Goal: Information Seeking & Learning: Learn about a topic

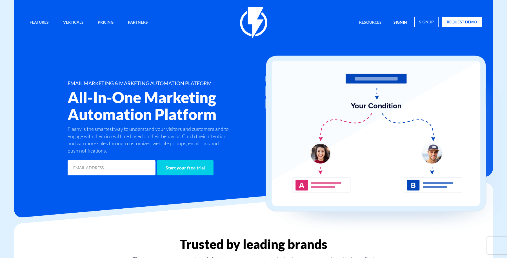
click at [400, 22] on link "signin" at bounding box center [400, 23] width 22 height 12
click at [99, 25] on link "Pricing" at bounding box center [106, 23] width 24 height 12
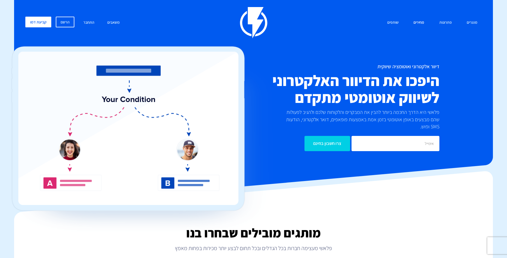
click at [421, 23] on link "מחירים" at bounding box center [419, 23] width 19 height 12
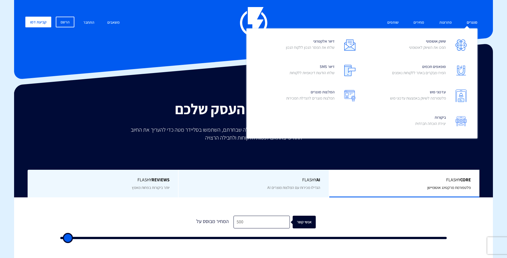
click at [463, 21] on link "מוצרים" at bounding box center [472, 23] width 19 height 12
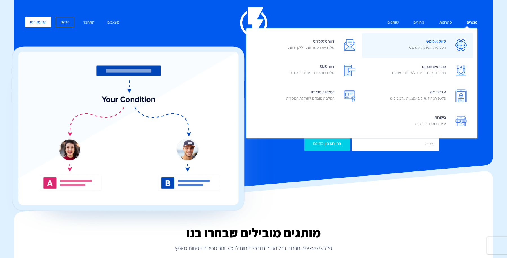
click at [437, 40] on span "שיווק אוטומטי הפכו את השיווק לאוטומטי" at bounding box center [427, 45] width 37 height 16
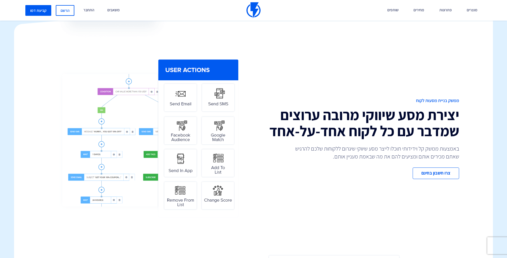
scroll to position [179, 0]
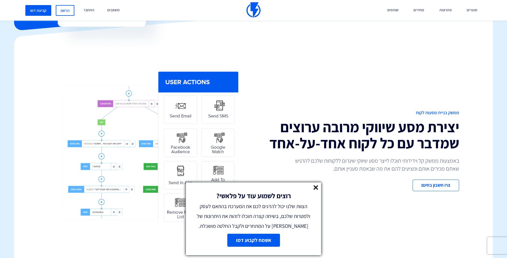
click at [315, 188] on line at bounding box center [316, 187] width 4 height 4
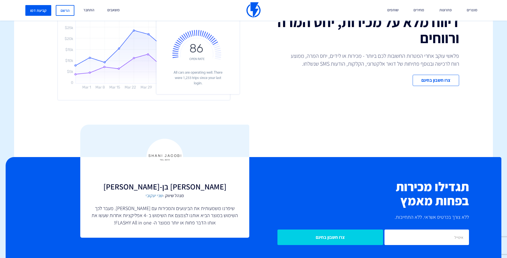
scroll to position [1192, 0]
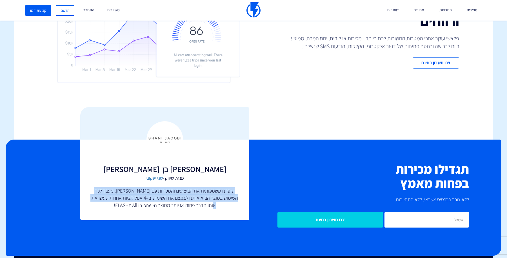
drag, startPoint x: 233, startPoint y: 190, endPoint x: 202, endPoint y: 208, distance: 36.0
click at [202, 208] on p "שיפרנו משמעותית את הביצועים והמכירות עם [PERSON_NAME]. מעבר לכך השימוש במוצר הב…" at bounding box center [165, 198] width 147 height 22
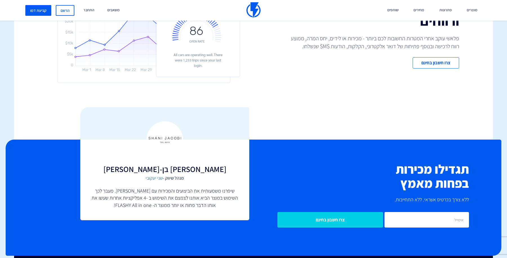
click at [211, 214] on div "אודי בן-צבי מנהל שיווק - שני יעקובי שיפרנו משמעותית את הביצועים והמכירות עם FLA…" at bounding box center [164, 180] width 169 height 81
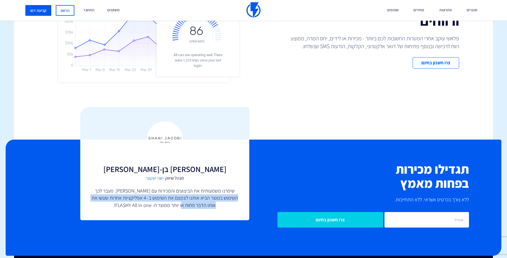
drag, startPoint x: 237, startPoint y: 199, endPoint x: 174, endPoint y: 202, distance: 63.0
click at [174, 202] on p "שיפרנו משמעותית את הביצועים והמכירות עם FLASHY. מעבר לכך השימוש במוצר הביא אותנ…" at bounding box center [165, 198] width 147 height 22
click at [182, 198] on p "שיפרנו משמעותית את הביצועים והמכירות עם FLASHY. מעבר לכך השימוש במוצר הביא אותנ…" at bounding box center [165, 198] width 147 height 22
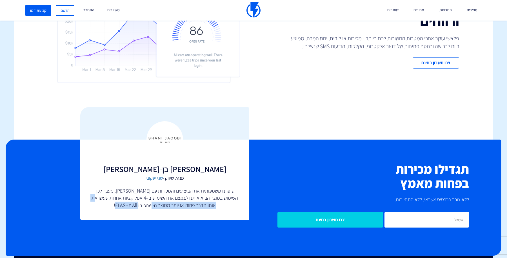
drag, startPoint x: 211, startPoint y: 204, endPoint x: 119, endPoint y: 210, distance: 92.3
click at [119, 210] on div "אודי בן-צבי מנהל שיווק - שני יעקובי שיפרנו משמעותית את הביצועים והמכירות עם FLA…" at bounding box center [164, 180] width 169 height 81
click at [115, 209] on div at bounding box center [115, 209] width 0 height 0
click at [198, 107] on div at bounding box center [164, 123] width 169 height 32
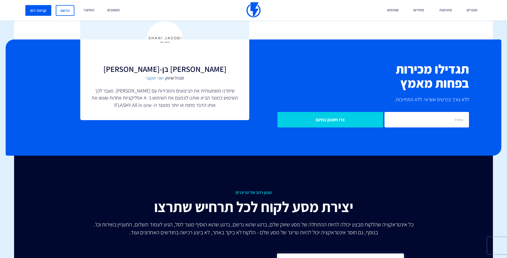
scroll to position [1245, 0]
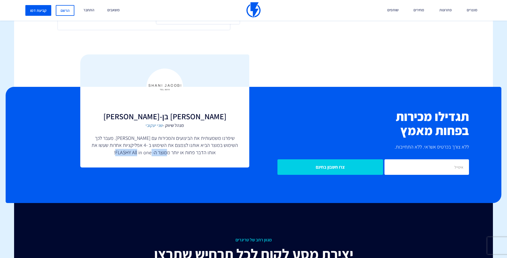
drag, startPoint x: 158, startPoint y: 154, endPoint x: 121, endPoint y: 155, distance: 37.5
click at [121, 155] on p "שיפרנו משמעותית את הביצועים והמכירות עם FLASHY. מעבר לכך השימוש במוצר הביא אותנ…" at bounding box center [165, 145] width 147 height 22
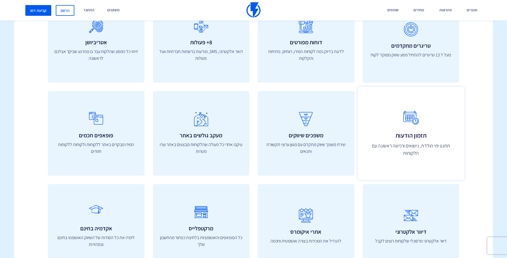
scroll to position [1890, 0]
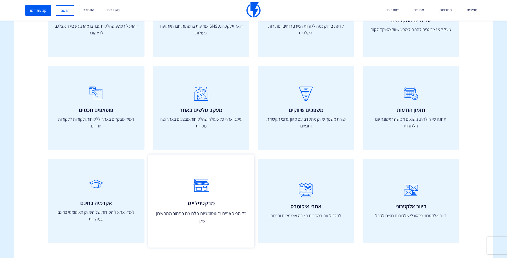
click at [204, 195] on icon at bounding box center [201, 185] width 94 height 22
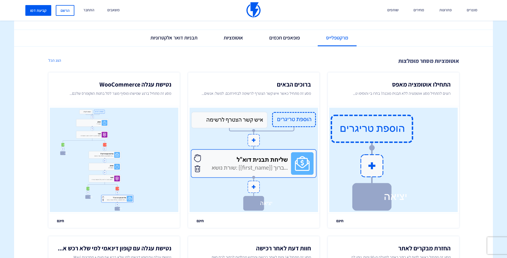
scroll to position [123, 0]
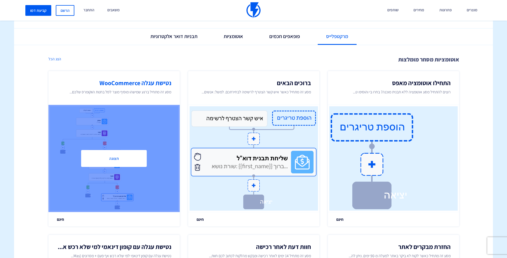
click at [115, 156] on button "תצוגה" at bounding box center [114, 158] width 66 height 17
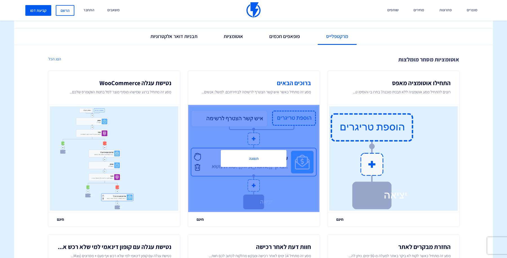
click at [256, 159] on button "תצוגה" at bounding box center [254, 158] width 66 height 17
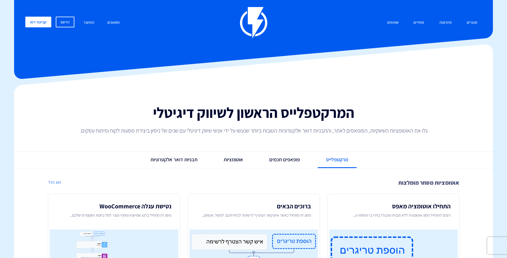
scroll to position [108, 0]
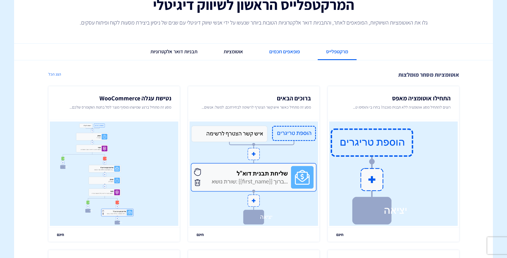
click at [270, 53] on link "פופאפים חכמים" at bounding box center [285, 52] width 48 height 16
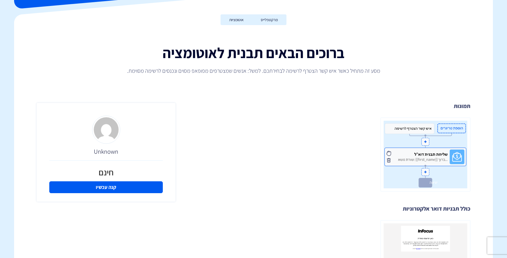
scroll to position [70, 0]
click at [423, 165] on img at bounding box center [426, 155] width 90 height 74
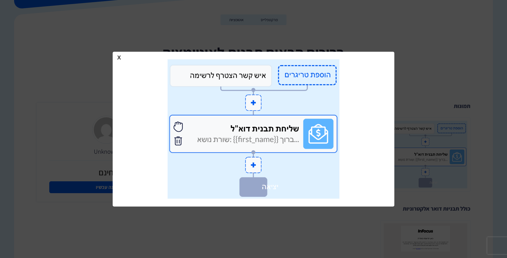
click at [433, 184] on div at bounding box center [253, 129] width 507 height 258
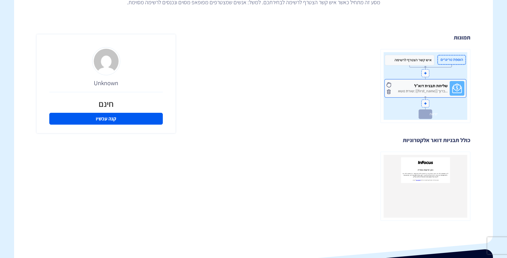
scroll to position [27, 0]
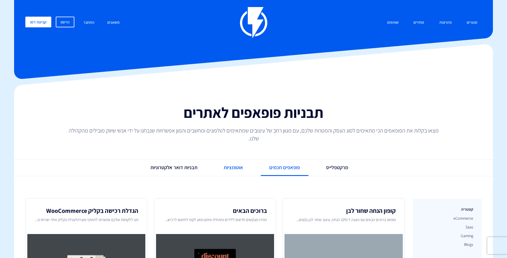
click at [236, 168] on link "אוטומציות" at bounding box center [233, 168] width 36 height 16
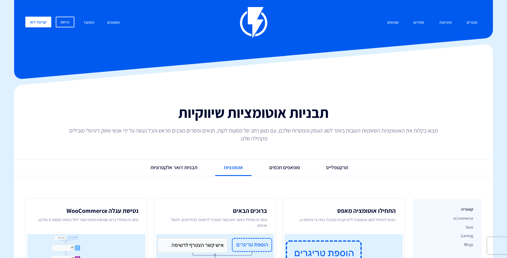
scroll to position [49, 0]
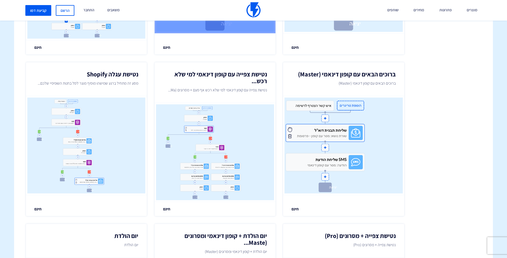
scroll to position [472, 0]
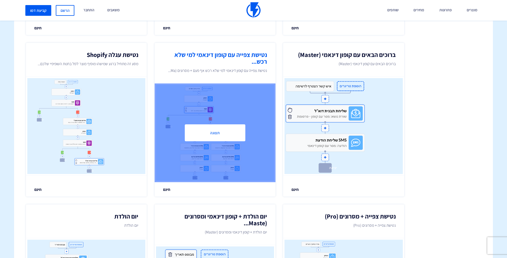
click at [227, 133] on button "תצוגה" at bounding box center [215, 132] width 61 height 17
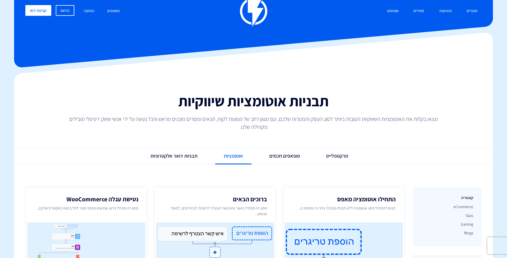
scroll to position [0, 0]
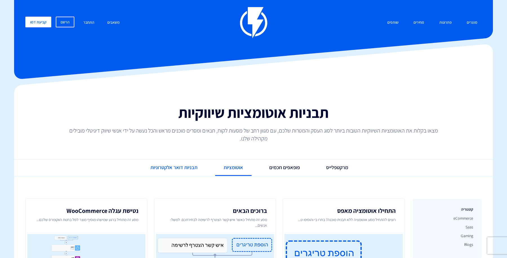
click at [171, 163] on link "תבניות דואר אלקטרוניות" at bounding box center [174, 168] width 64 height 16
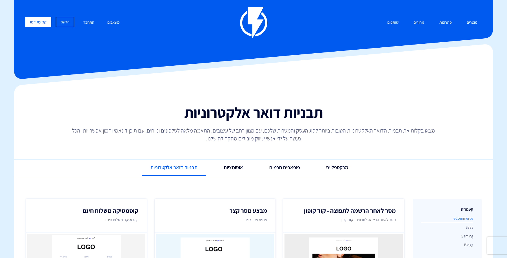
click at [466, 219] on link "eCommerce" at bounding box center [447, 218] width 52 height 8
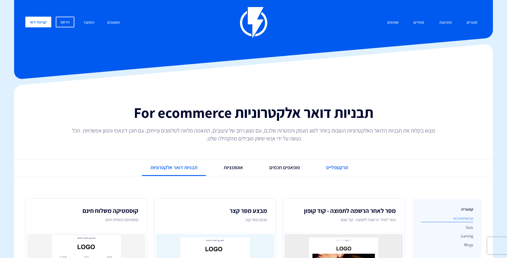
click at [337, 160] on link "מרקטפלייס" at bounding box center [337, 168] width 39 height 16
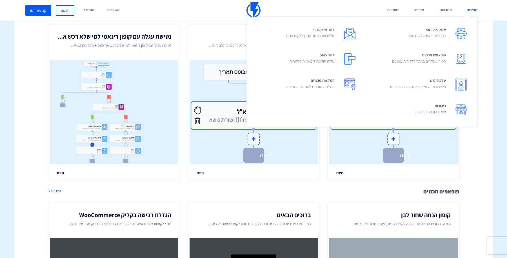
scroll to position [321, 0]
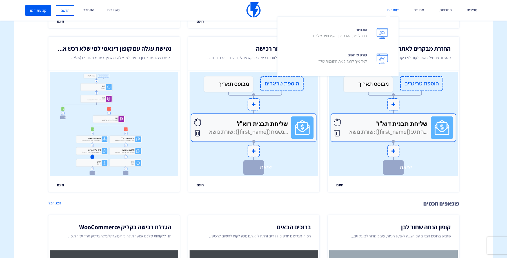
click at [396, 11] on link "שותפים" at bounding box center [393, 10] width 20 height 21
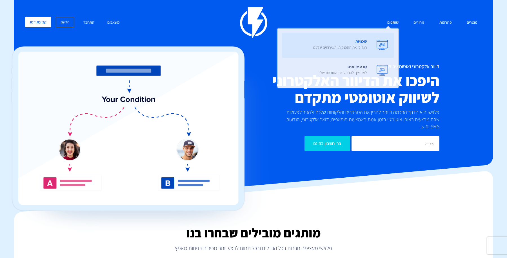
click at [377, 47] on img at bounding box center [382, 45] width 11 height 10
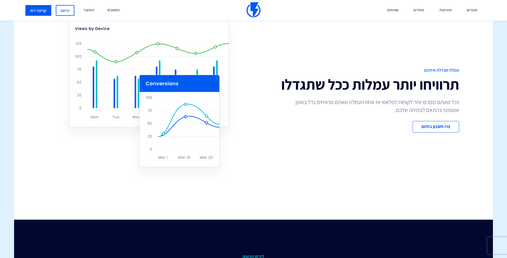
scroll to position [1059, 0]
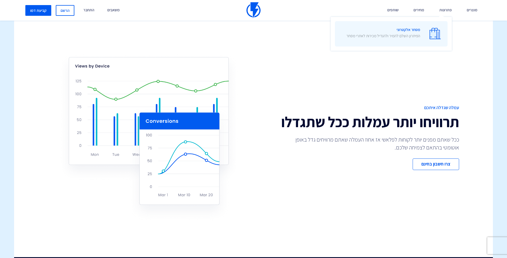
click at [422, 36] on link "מסחר אלקטרוני הפיתרון השלם להמיר ולהגדיל מכירות לאתרי מסחר" at bounding box center [391, 33] width 113 height 25
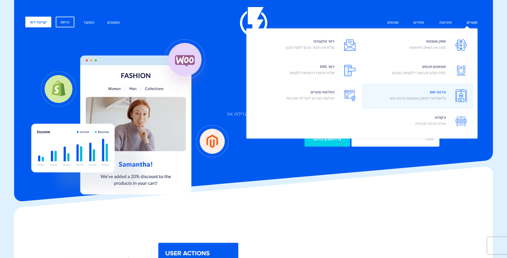
click at [430, 88] on span "עדכוני פוש פלטפורמה לשיווק באמצעות עדכוני פוש" at bounding box center [418, 96] width 56 height 16
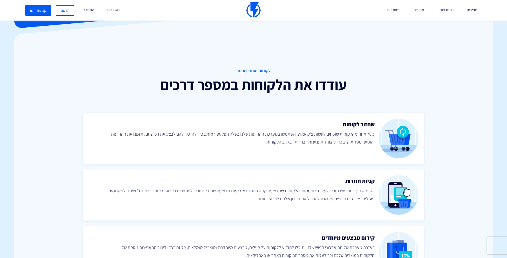
scroll to position [194, 0]
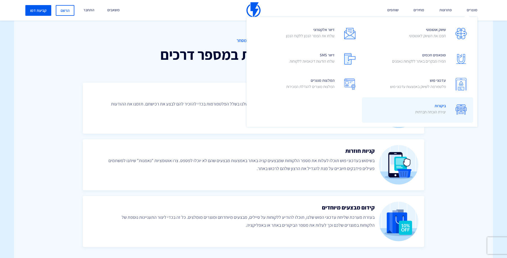
click at [433, 104] on span "ביקורות יצירת הוכחה חברתית" at bounding box center [430, 109] width 31 height 16
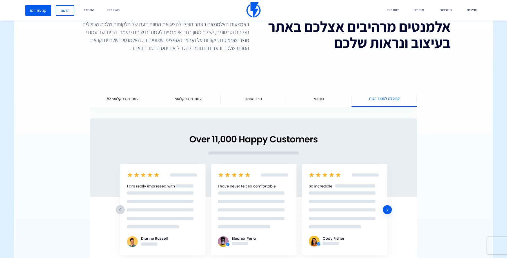
scroll to position [779, 0]
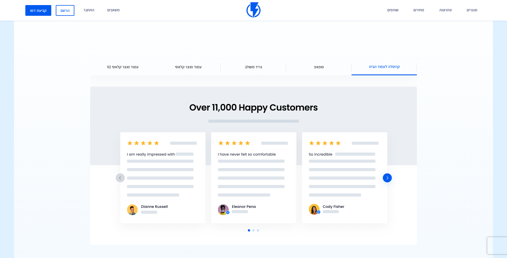
click at [326, 66] on div "פופאפ" at bounding box center [318, 66] width 65 height 17
click at [313, 69] on div "פופאפ" at bounding box center [318, 66] width 65 height 17
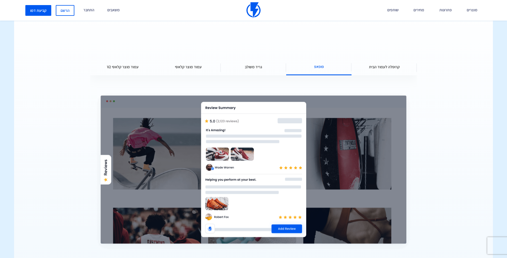
click at [261, 70] on div "גריד משולב" at bounding box center [253, 66] width 65 height 17
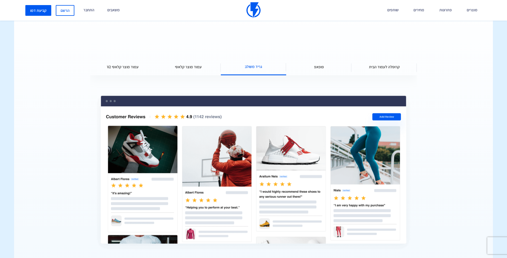
click at [212, 66] on div "עמוד מוצר קלאסי" at bounding box center [188, 66] width 65 height 17
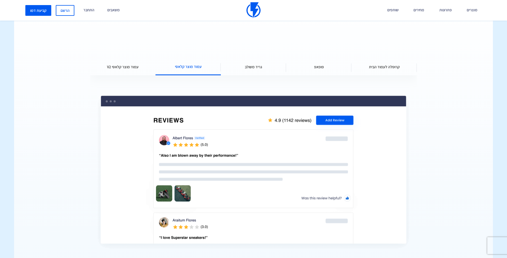
click at [129, 65] on span "עמוד מוצר קלאסי V2" at bounding box center [123, 67] width 32 height 6
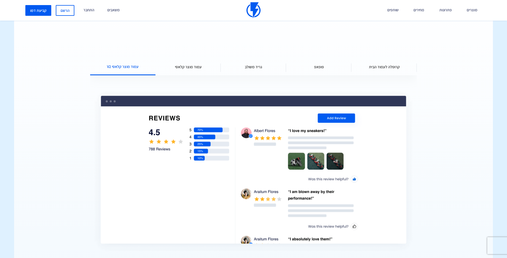
click at [391, 72] on div "קרוסלה לעמוד הבית" at bounding box center [384, 66] width 65 height 17
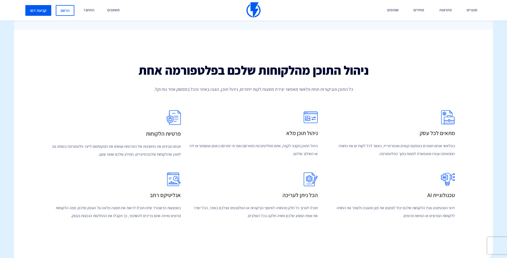
scroll to position [1087, 0]
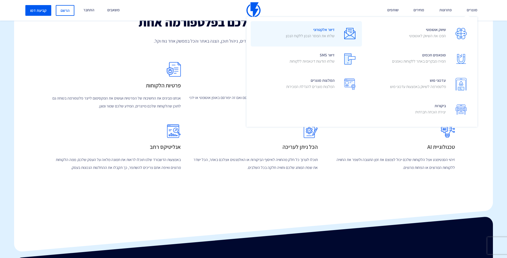
click at [335, 29] on link "דיוור אלקטרוני שלחו את המסר הנכון ללקוח הנכון" at bounding box center [306, 33] width 111 height 25
